Goal: Information Seeking & Learning: Find specific fact

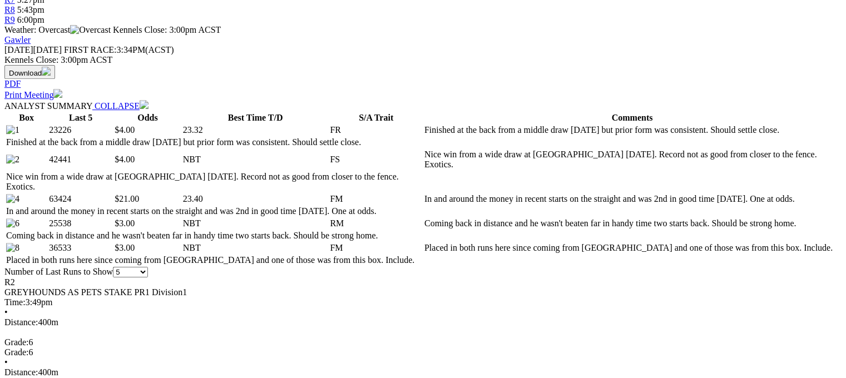
scroll to position [455, 0]
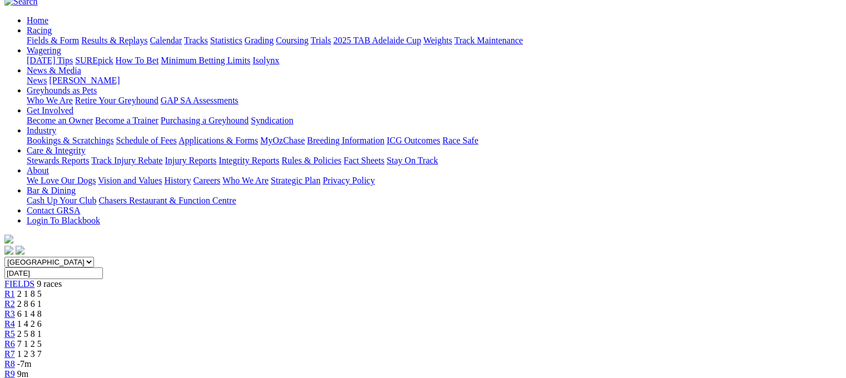
scroll to position [84, 0]
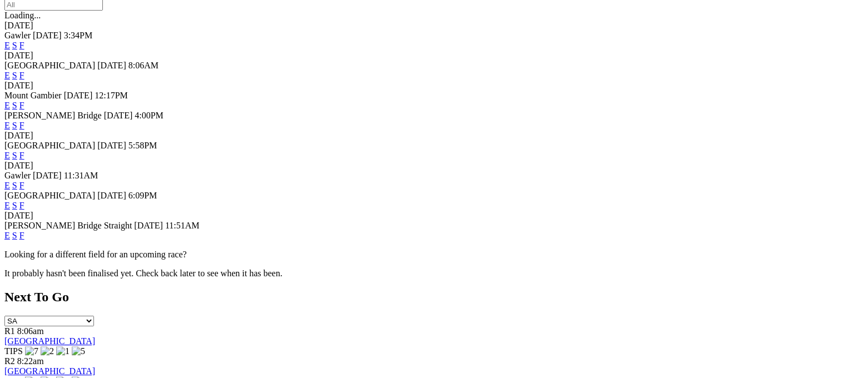
scroll to position [382, 0]
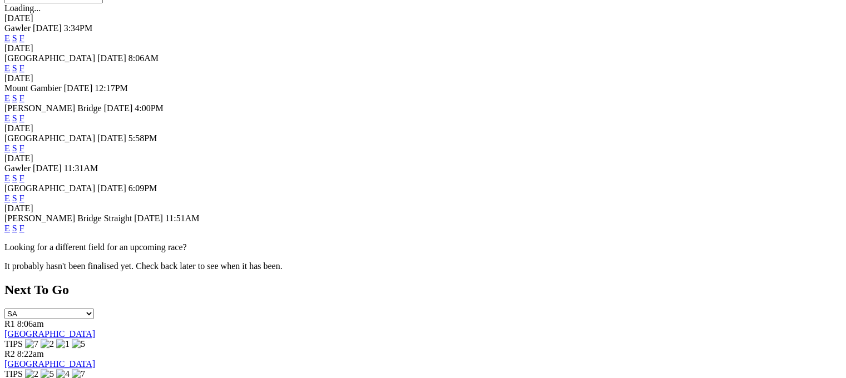
click at [24, 231] on link "F" at bounding box center [21, 228] width 5 height 9
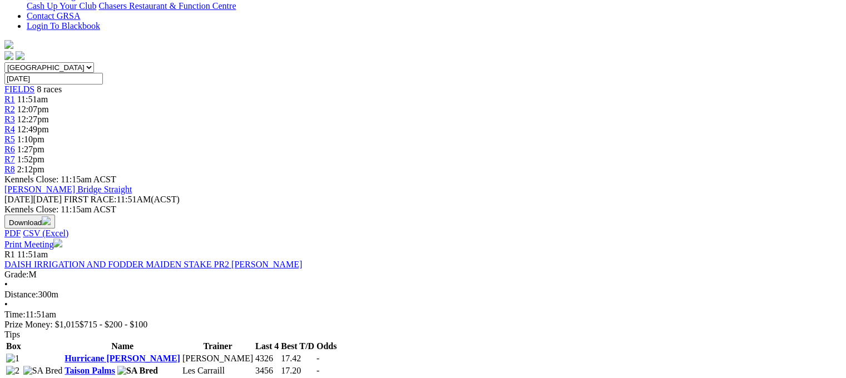
scroll to position [364, 0]
